Goal: Task Accomplishment & Management: Complete application form

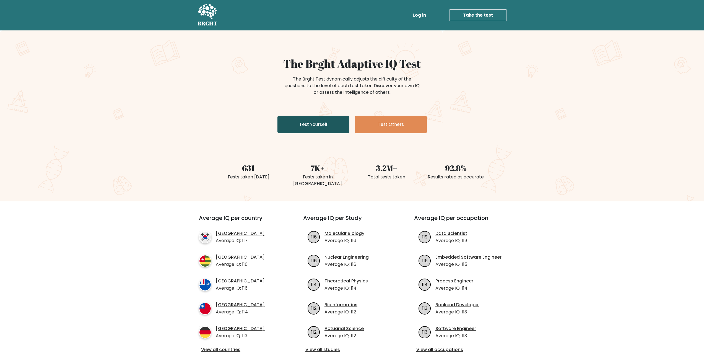
click at [326, 125] on link "Test Yourself" at bounding box center [314, 125] width 72 height 18
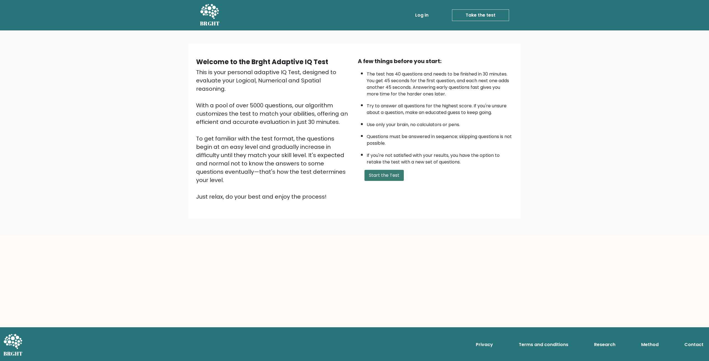
click at [391, 174] on button "Start the Test" at bounding box center [383, 175] width 39 height 11
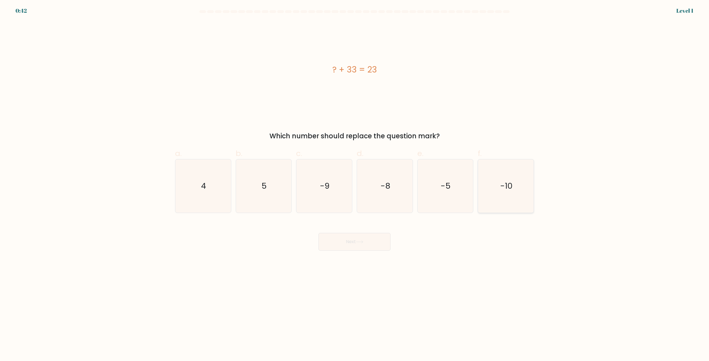
click at [497, 182] on icon "-10" at bounding box center [505, 185] width 53 height 53
click at [355, 182] on input "f. -10" at bounding box center [354, 183] width 0 height 4
radio input "true"
click at [348, 243] on button "Next" at bounding box center [354, 242] width 72 height 18
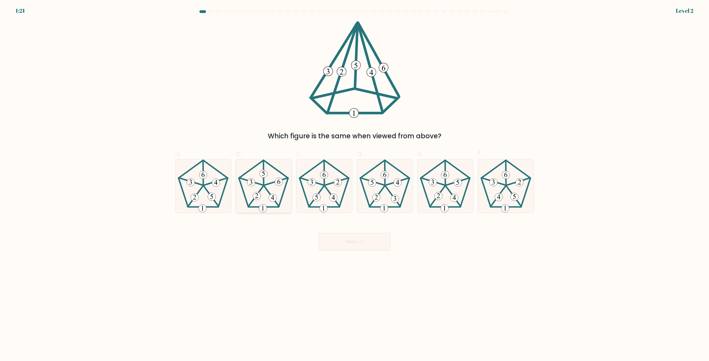
click at [254, 208] on icon at bounding box center [263, 185] width 53 height 53
click at [354, 184] on input "b." at bounding box center [354, 183] width 0 height 4
radio input "true"
click at [342, 245] on button "Next" at bounding box center [354, 242] width 72 height 18
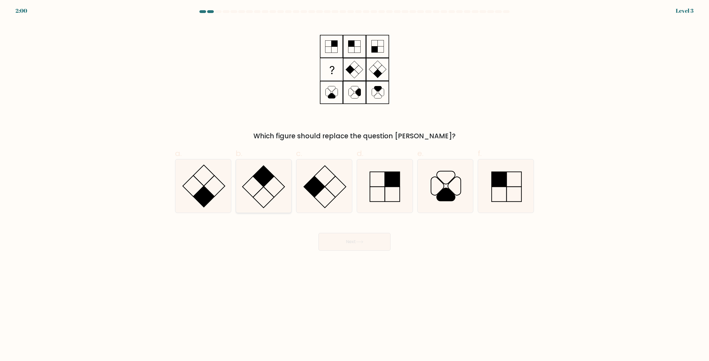
click at [266, 186] on icon at bounding box center [263, 185] width 53 height 53
click at [354, 184] on input "b." at bounding box center [354, 183] width 0 height 4
radio input "true"
click at [343, 245] on button "Next" at bounding box center [354, 242] width 72 height 18
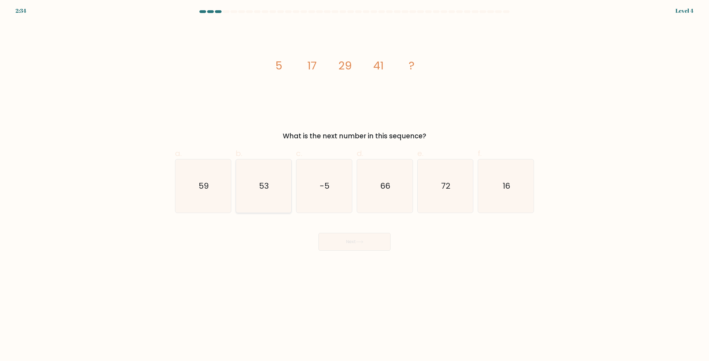
click at [272, 188] on icon "53" at bounding box center [263, 185] width 53 height 53
click at [354, 184] on input "b. 53" at bounding box center [354, 183] width 0 height 4
radio input "true"
click at [331, 245] on button "Next" at bounding box center [354, 242] width 72 height 18
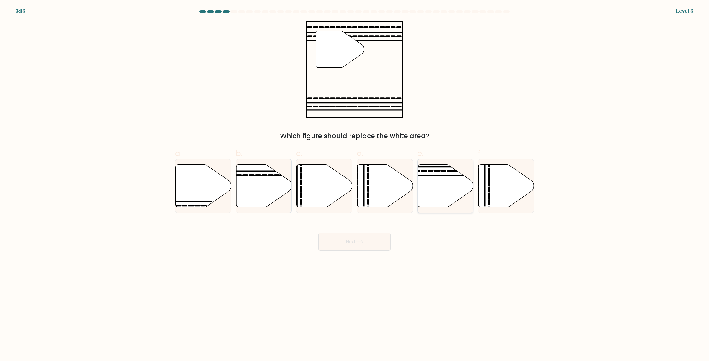
click at [456, 175] on line at bounding box center [463, 175] width 112 height 0
click at [355, 181] on input "e." at bounding box center [354, 183] width 0 height 4
radio input "true"
click at [352, 243] on button "Next" at bounding box center [354, 242] width 72 height 18
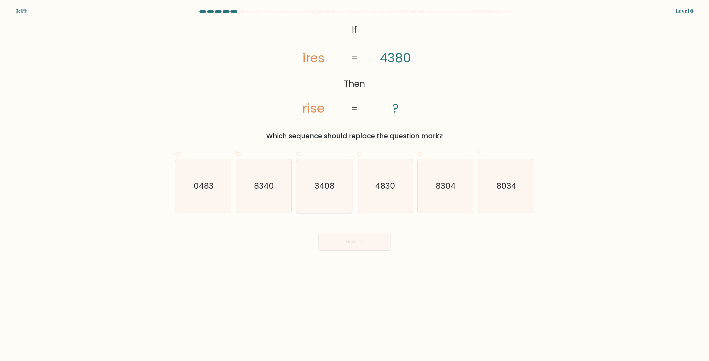
click at [316, 184] on text "3408" at bounding box center [325, 186] width 20 height 11
click at [354, 184] on input "c. 3408" at bounding box center [354, 183] width 0 height 4
radio input "true"
click at [353, 240] on button "Next" at bounding box center [354, 242] width 72 height 18
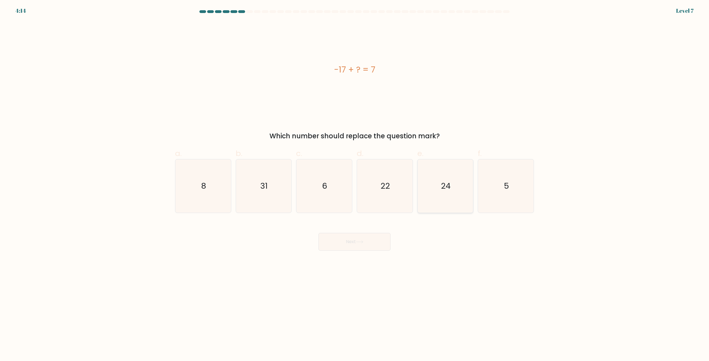
click at [433, 170] on icon "24" at bounding box center [444, 185] width 53 height 53
click at [355, 181] on input "e. 24" at bounding box center [354, 183] width 0 height 4
radio input "true"
click at [363, 243] on icon at bounding box center [359, 242] width 7 height 3
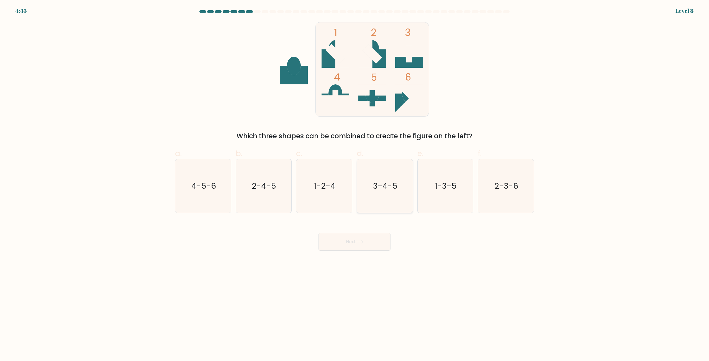
click at [386, 170] on icon "3-4-5" at bounding box center [384, 185] width 53 height 53
click at [355, 181] on input "d. 3-4-5" at bounding box center [354, 183] width 0 height 4
radio input "true"
click at [378, 237] on button "Next" at bounding box center [354, 242] width 72 height 18
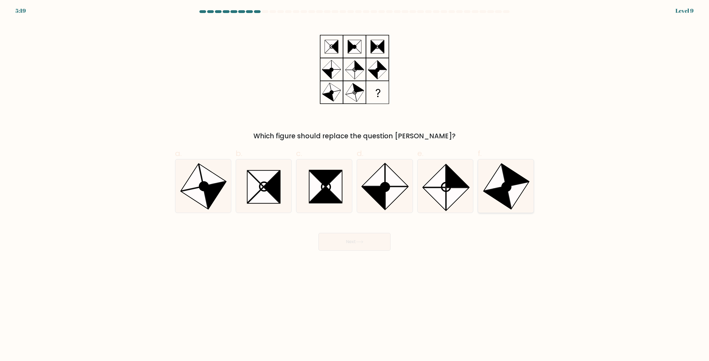
click at [503, 184] on icon at bounding box center [506, 187] width 9 height 9
click at [355, 184] on input "f." at bounding box center [354, 183] width 0 height 4
radio input "true"
click at [374, 244] on button "Next" at bounding box center [354, 242] width 72 height 18
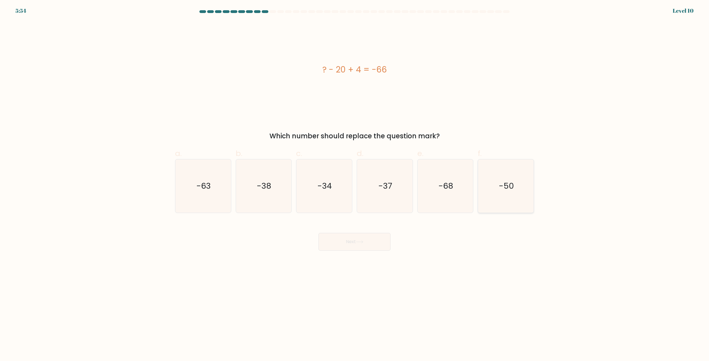
click at [519, 189] on icon "-50" at bounding box center [505, 185] width 53 height 53
click at [355, 184] on input "f. -50" at bounding box center [354, 183] width 0 height 4
radio input "true"
click at [378, 245] on button "Next" at bounding box center [354, 242] width 72 height 18
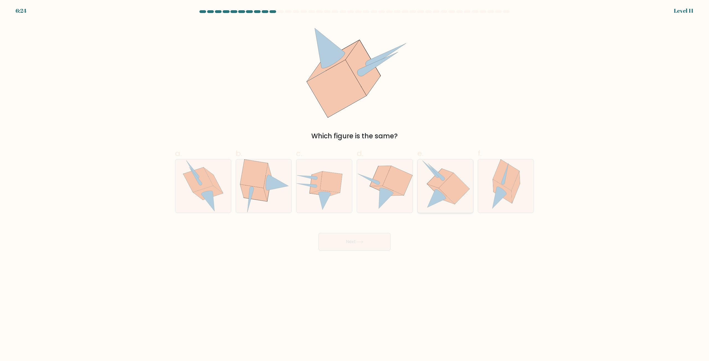
click at [454, 169] on icon at bounding box center [445, 185] width 49 height 53
click at [355, 181] on input "e." at bounding box center [354, 183] width 0 height 4
radio input "true"
click at [371, 244] on button "Next" at bounding box center [354, 242] width 72 height 18
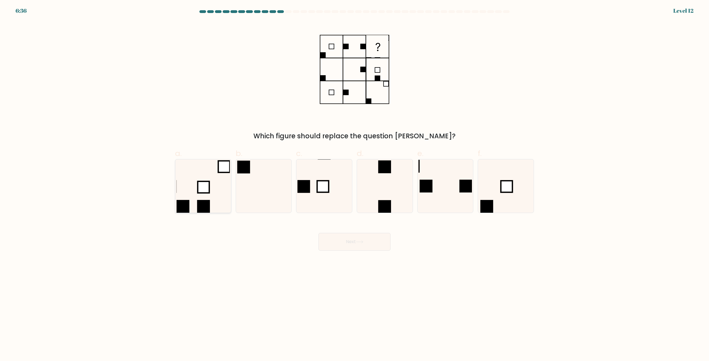
click at [187, 183] on icon at bounding box center [202, 185] width 53 height 53
click at [354, 183] on input "a." at bounding box center [354, 183] width 0 height 4
radio input "true"
click at [347, 244] on button "Next" at bounding box center [354, 242] width 72 height 18
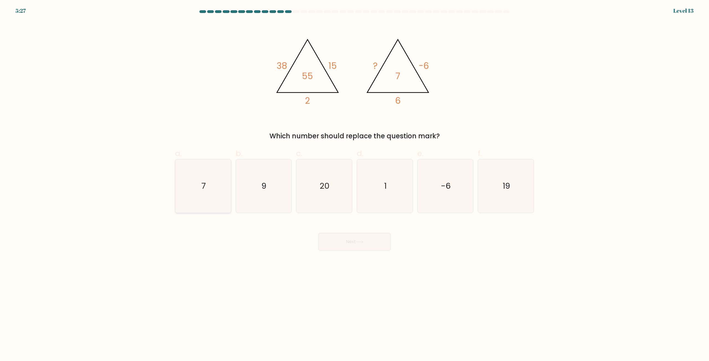
click at [205, 184] on text "7" at bounding box center [203, 186] width 4 height 11
click at [354, 184] on input "a. 7" at bounding box center [354, 183] width 0 height 4
radio input "true"
click at [332, 241] on button "Next" at bounding box center [354, 242] width 72 height 18
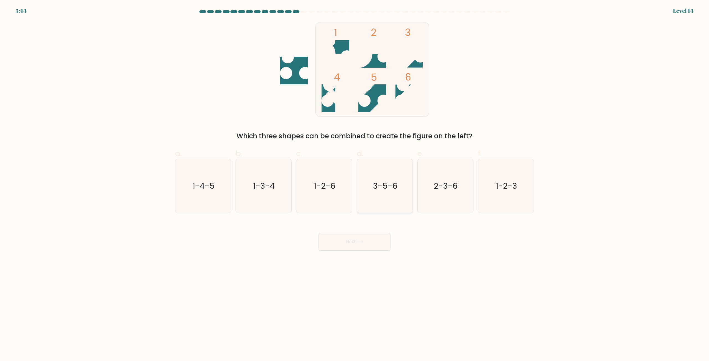
click at [386, 182] on text "3-5-6" at bounding box center [385, 186] width 24 height 11
click at [355, 182] on input "d. 3-5-6" at bounding box center [354, 183] width 0 height 4
radio input "true"
click at [364, 239] on button "Next" at bounding box center [354, 242] width 72 height 18
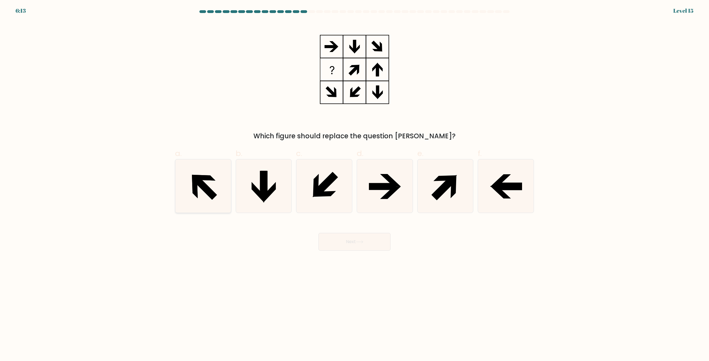
click at [186, 183] on icon at bounding box center [202, 185] width 53 height 53
click at [354, 183] on input "a." at bounding box center [354, 183] width 0 height 4
radio input "true"
click at [335, 243] on button "Next" at bounding box center [354, 242] width 72 height 18
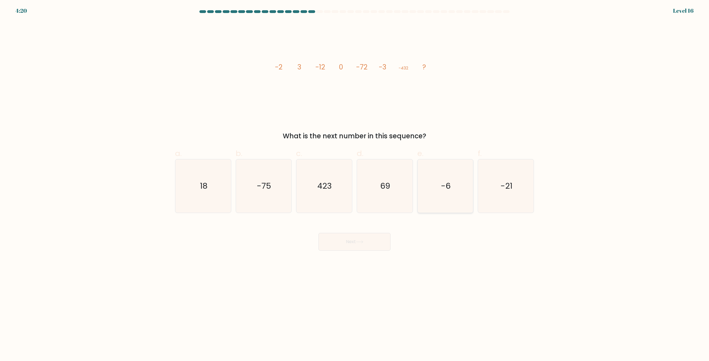
click at [424, 193] on icon "-6" at bounding box center [444, 185] width 53 height 53
click at [355, 184] on input "e. -6" at bounding box center [354, 183] width 0 height 4
radio input "true"
click at [376, 242] on button "Next" at bounding box center [354, 242] width 72 height 18
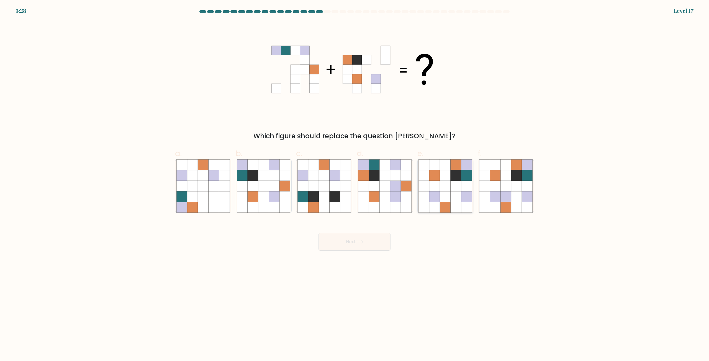
click at [441, 204] on icon at bounding box center [445, 207] width 11 height 11
click at [355, 184] on input "e." at bounding box center [354, 183] width 0 height 4
radio input "true"
click at [368, 246] on button "Next" at bounding box center [354, 242] width 72 height 18
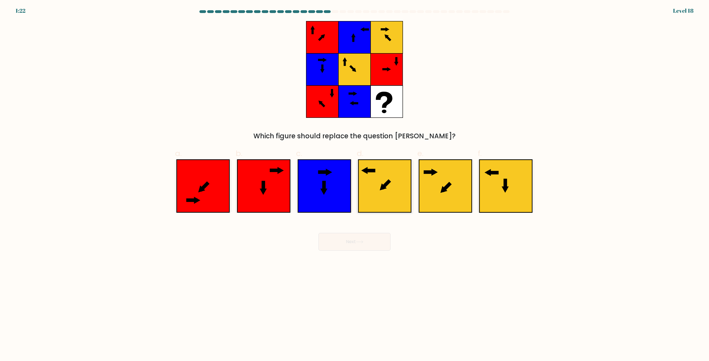
click at [383, 175] on icon at bounding box center [384, 186] width 53 height 53
click at [355, 181] on input "d." at bounding box center [354, 183] width 0 height 4
radio input "true"
click at [366, 238] on button "Next" at bounding box center [354, 242] width 72 height 18
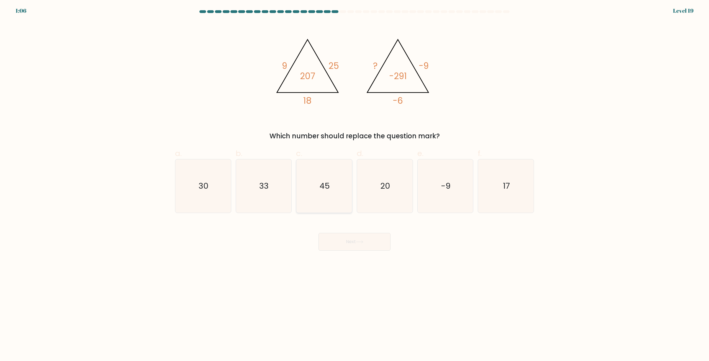
click at [323, 174] on icon "45" at bounding box center [323, 185] width 53 height 53
click at [354, 181] on input "c. 45" at bounding box center [354, 183] width 0 height 4
radio input "true"
click at [345, 244] on button "Next" at bounding box center [354, 242] width 72 height 18
